Goal: Information Seeking & Learning: Learn about a topic

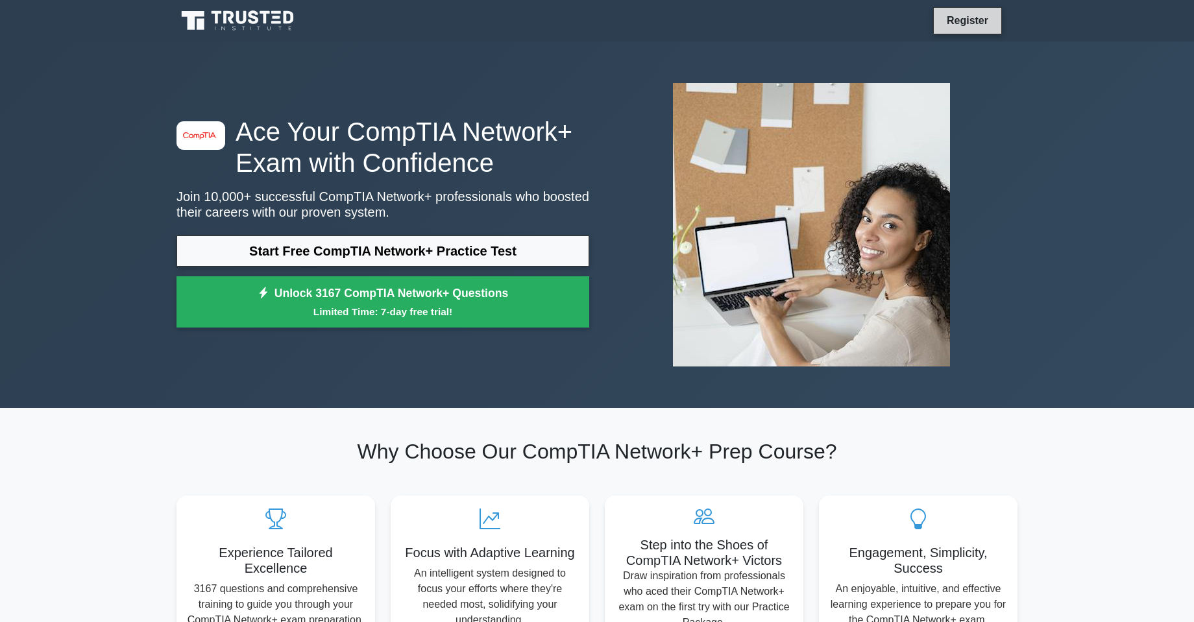
click at [985, 13] on link "Register" at bounding box center [967, 20] width 57 height 16
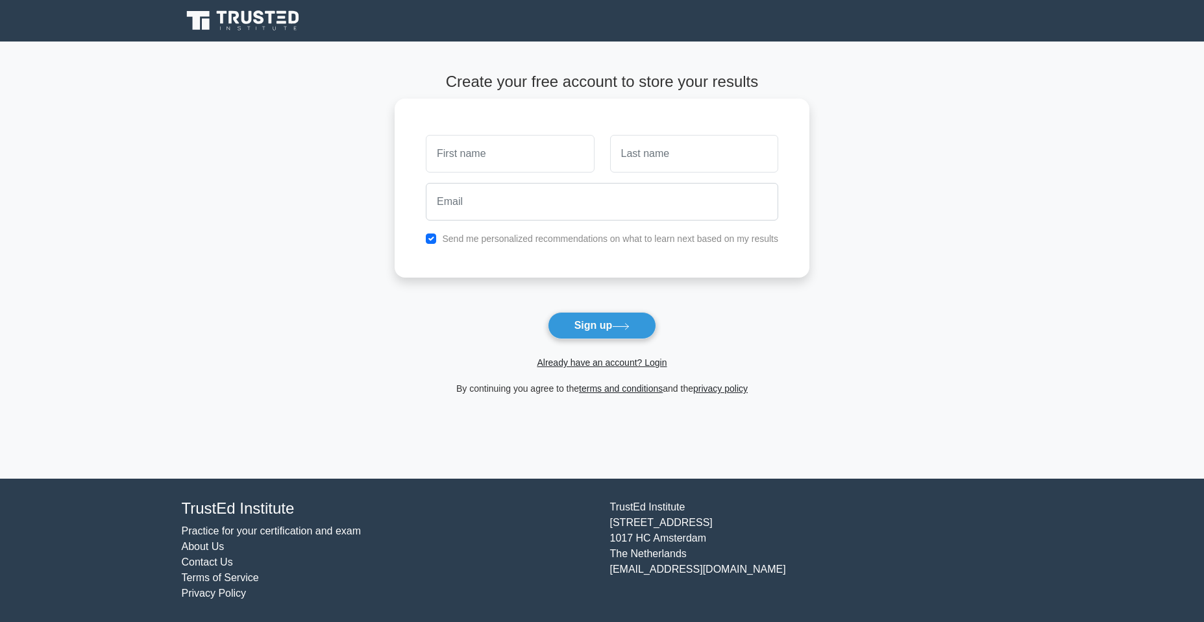
click at [498, 132] on div at bounding box center [510, 154] width 184 height 48
click at [596, 368] on link "Already have an account? Login" at bounding box center [602, 363] width 130 height 10
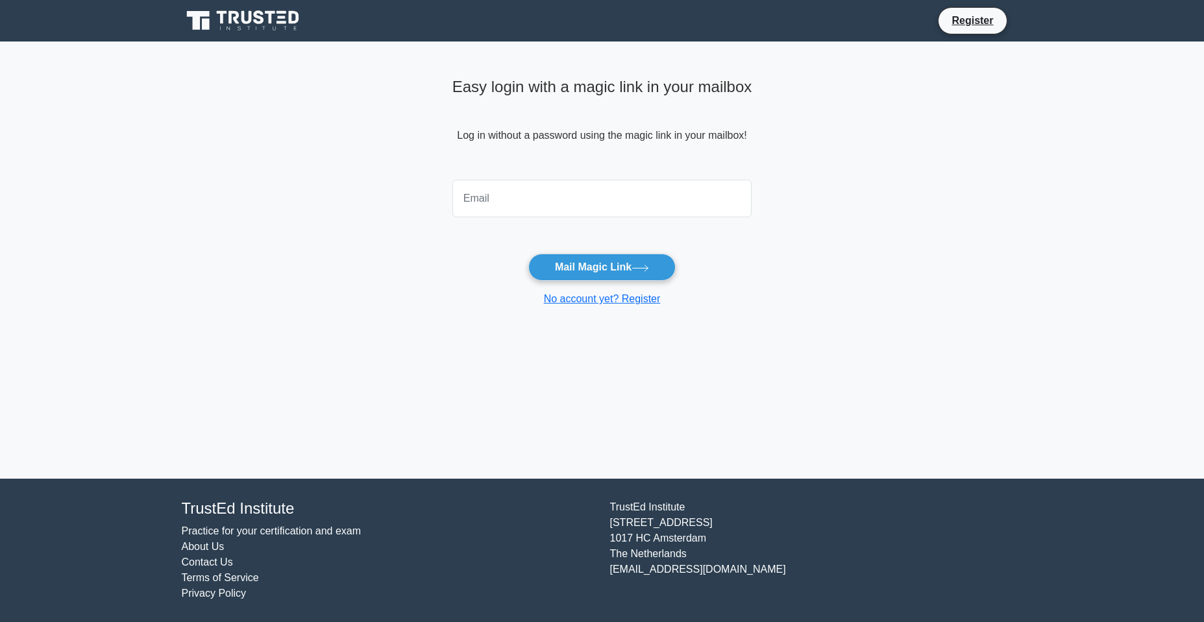
click at [528, 186] on input "email" at bounding box center [602, 199] width 300 height 38
type input "[EMAIL_ADDRESS][DOMAIN_NAME]"
click at [595, 260] on button "Mail Magic Link" at bounding box center [601, 267] width 147 height 27
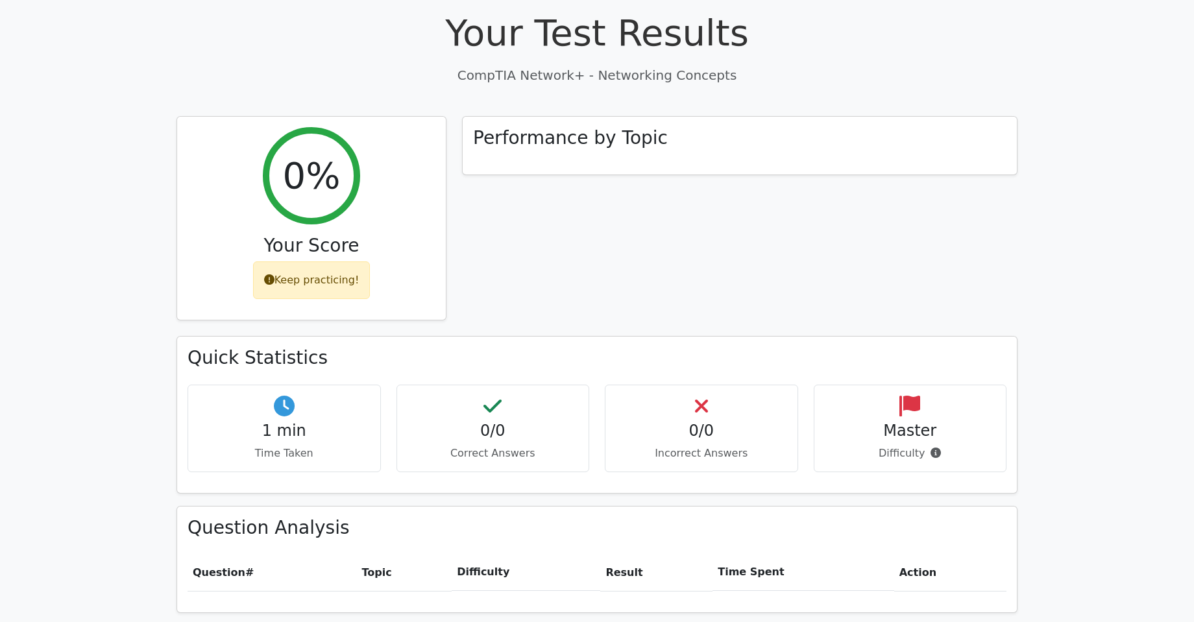
scroll to position [323, 0]
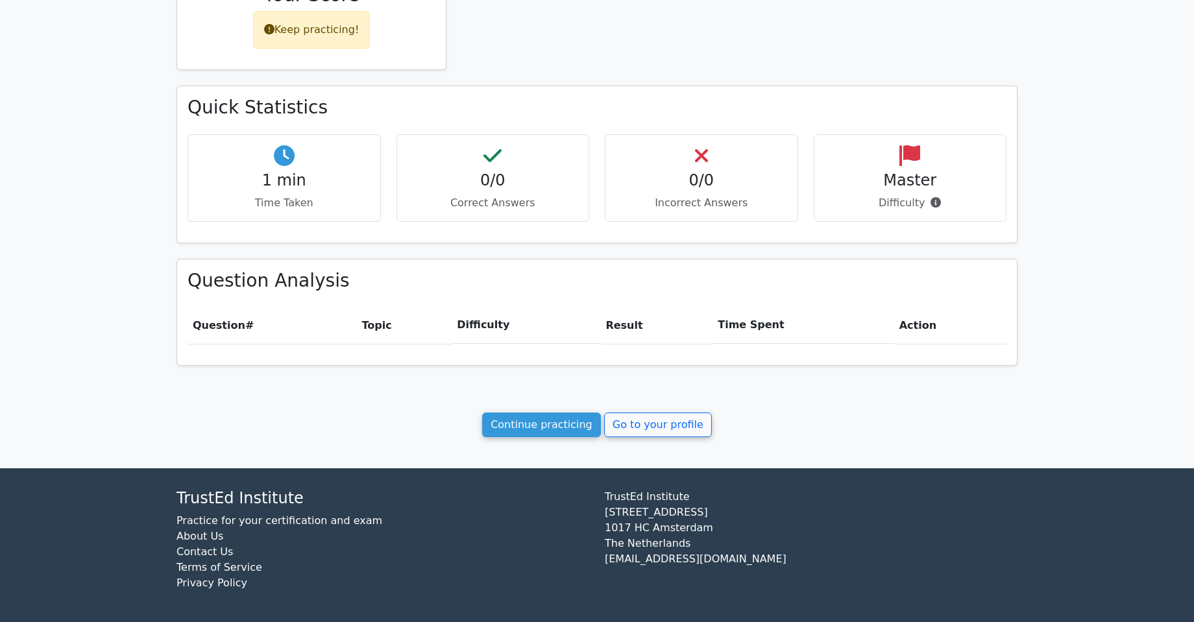
click at [517, 411] on div "Your Test Results CompTIA Network+ - Networking Concepts 0% Your Score Keep pra…" at bounding box center [597, 98] width 857 height 739
click at [570, 422] on link "Continue practicing" at bounding box center [541, 425] width 119 height 25
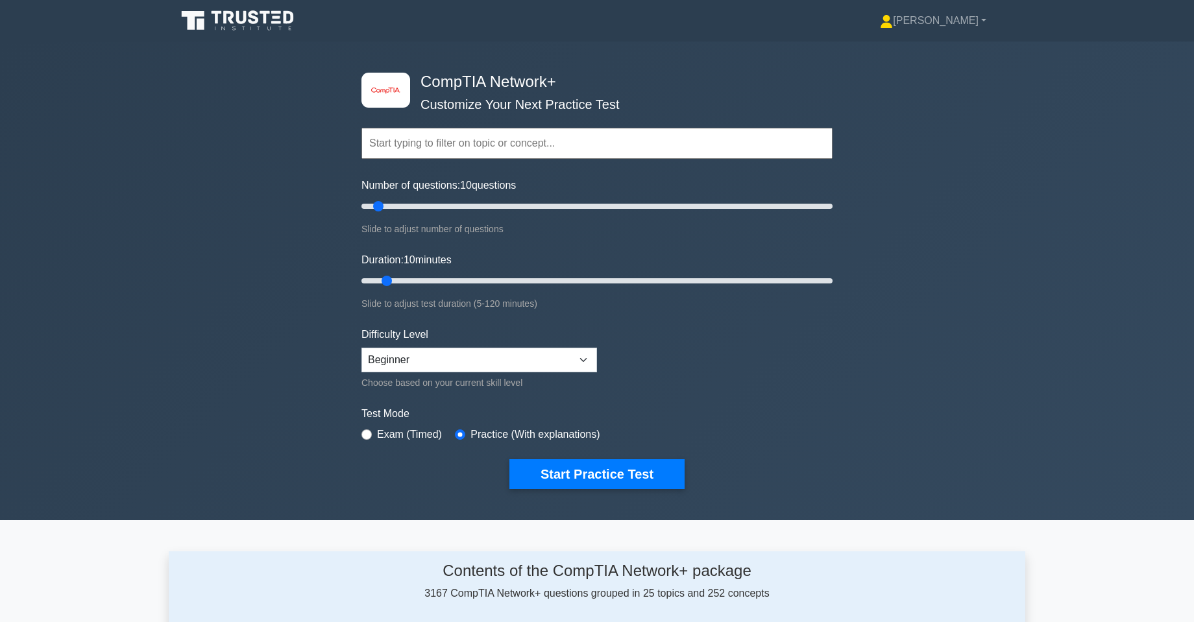
click at [418, 143] on input "text" at bounding box center [597, 143] width 471 height 31
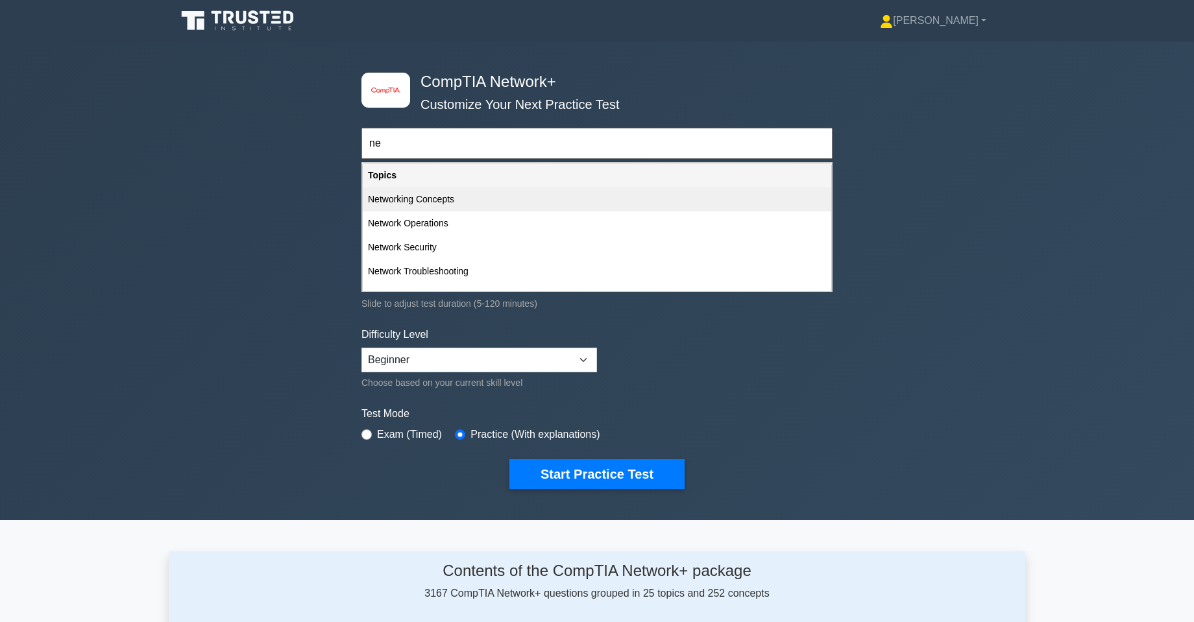
click at [485, 202] on div "Networking Concepts" at bounding box center [597, 200] width 469 height 24
type input "Networking Concepts"
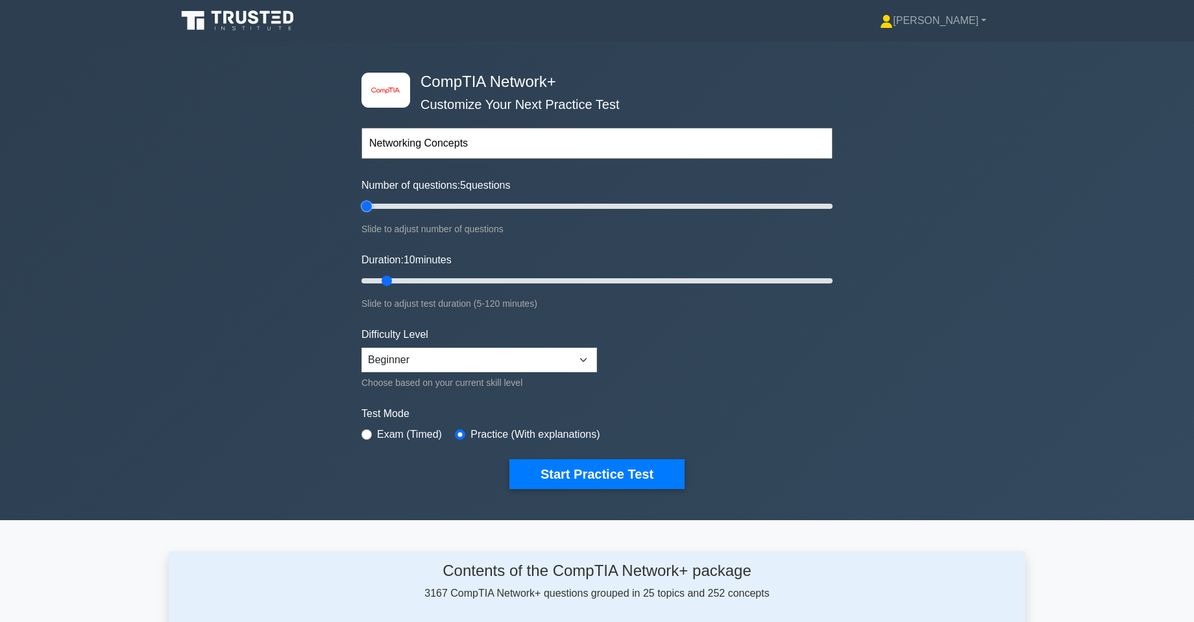
drag, startPoint x: 380, startPoint y: 210, endPoint x: 346, endPoint y: 211, distance: 34.4
type input "5"
click at [362, 211] on input "Number of questions: 5 questions" at bounding box center [597, 207] width 471 height 16
click at [353, 433] on div "image/svg+xml CompTIA Network+ Customize Your Next Practice Test Topics Network…" at bounding box center [597, 281] width 1194 height 479
click at [372, 432] on div "Exam (Timed)" at bounding box center [402, 435] width 80 height 16
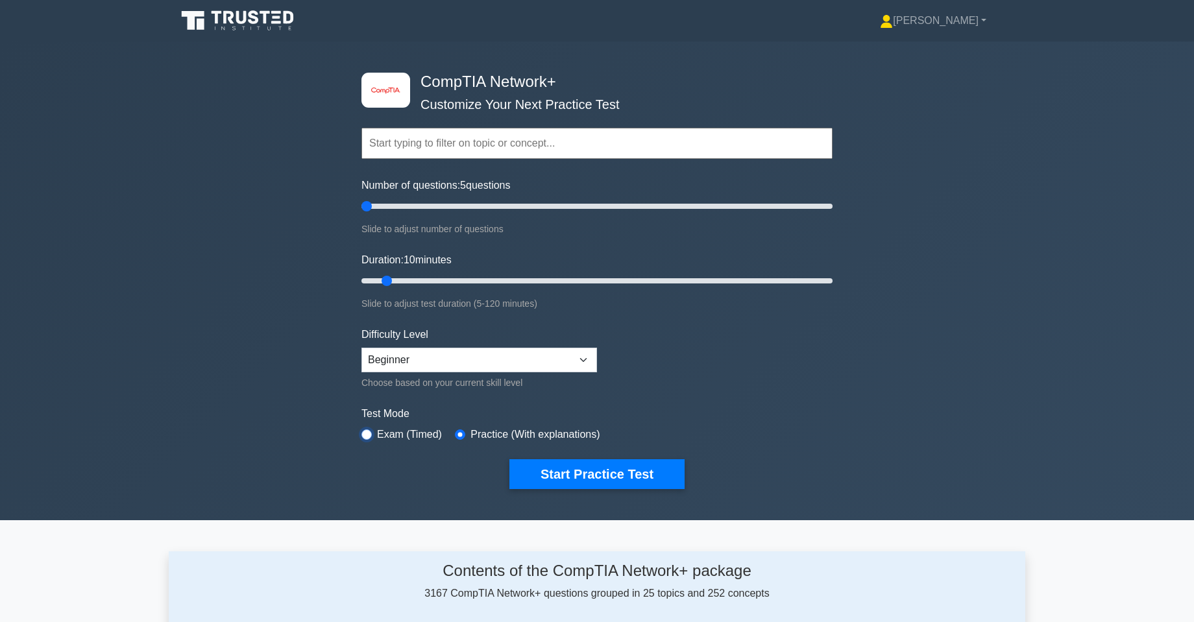
click at [365, 434] on input "radio" at bounding box center [367, 435] width 10 height 10
radio input "true"
click at [455, 436] on input "radio" at bounding box center [460, 435] width 10 height 10
radio input "true"
click at [573, 471] on button "Start Practice Test" at bounding box center [596, 475] width 175 height 30
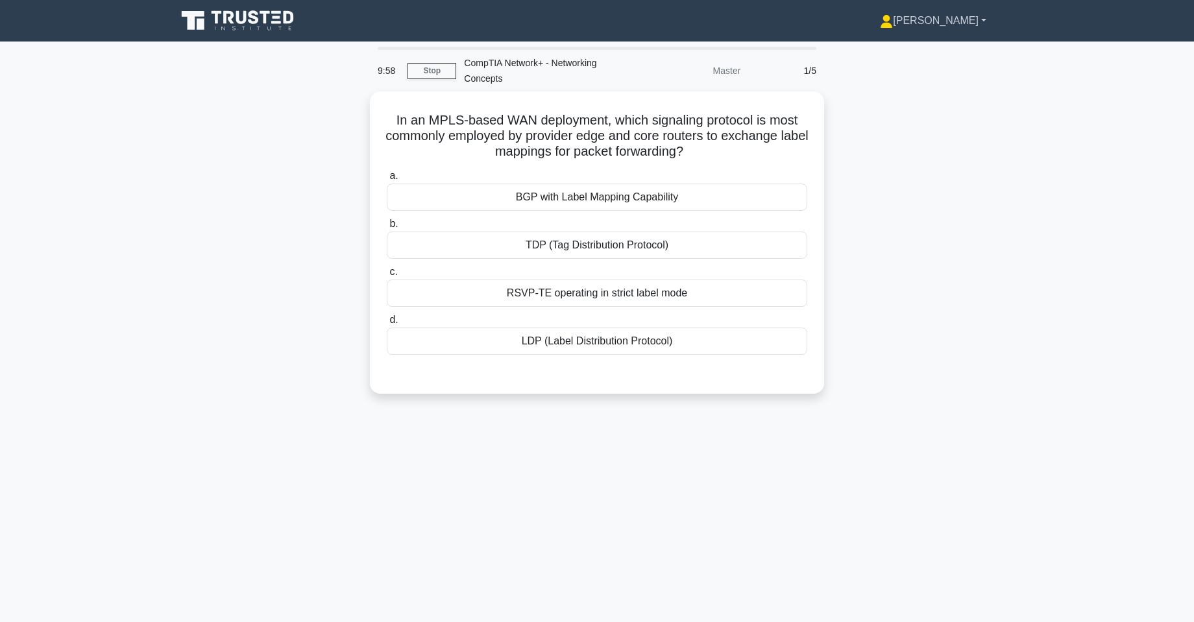
click at [974, 20] on link "Jason" at bounding box center [933, 21] width 169 height 26
click at [952, 55] on link "Profile" at bounding box center [901, 51] width 103 height 21
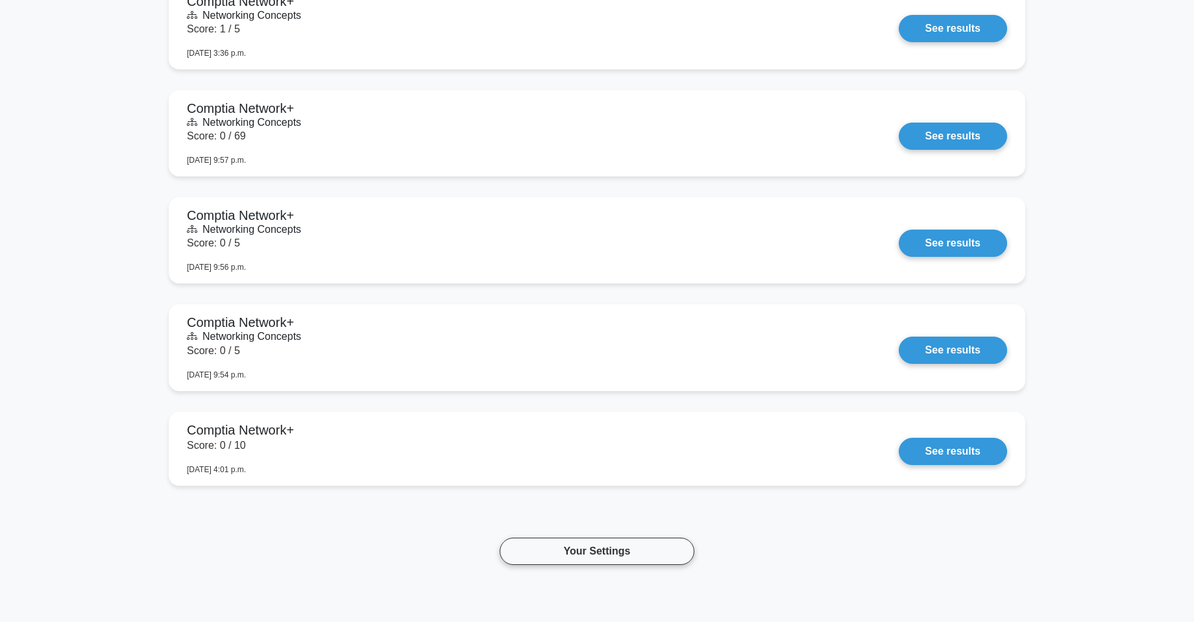
scroll to position [2804, 0]
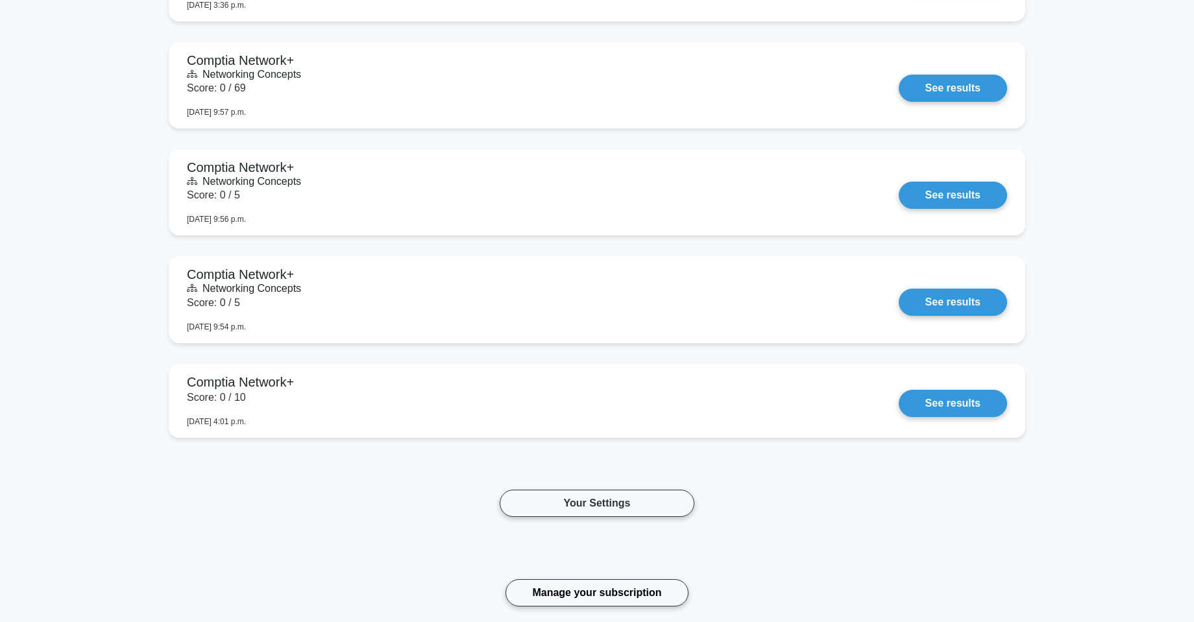
click at [591, 577] on div "Your Settings Manage your subscription" at bounding box center [597, 533] width 857 height 148
click at [590, 581] on link "Manage your subscription" at bounding box center [597, 593] width 182 height 27
